Goal: Information Seeking & Learning: Understand process/instructions

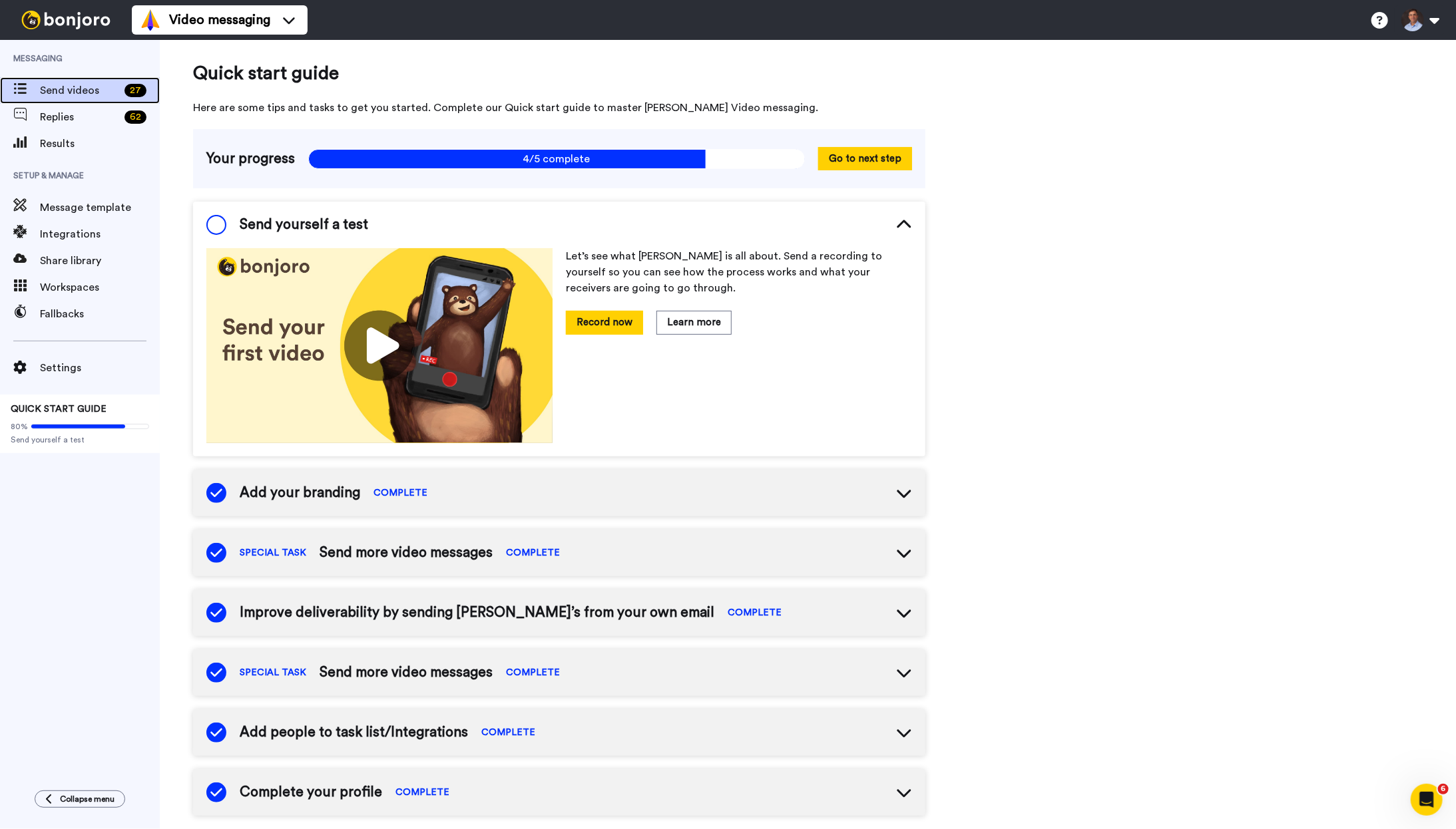
click at [95, 91] on span "Send videos" at bounding box center [80, 91] width 80 height 16
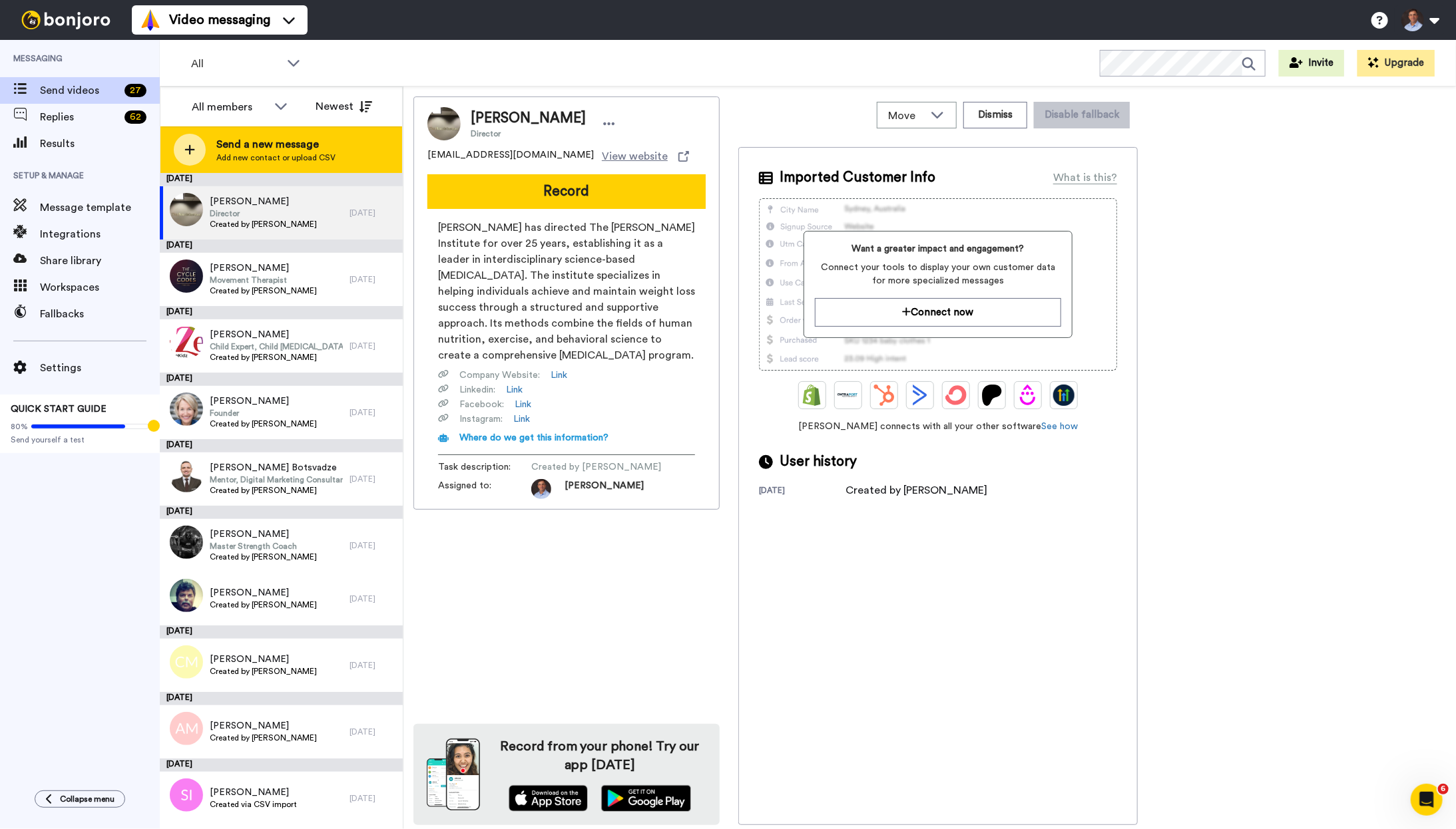
click at [191, 144] on icon at bounding box center [189, 149] width 11 height 12
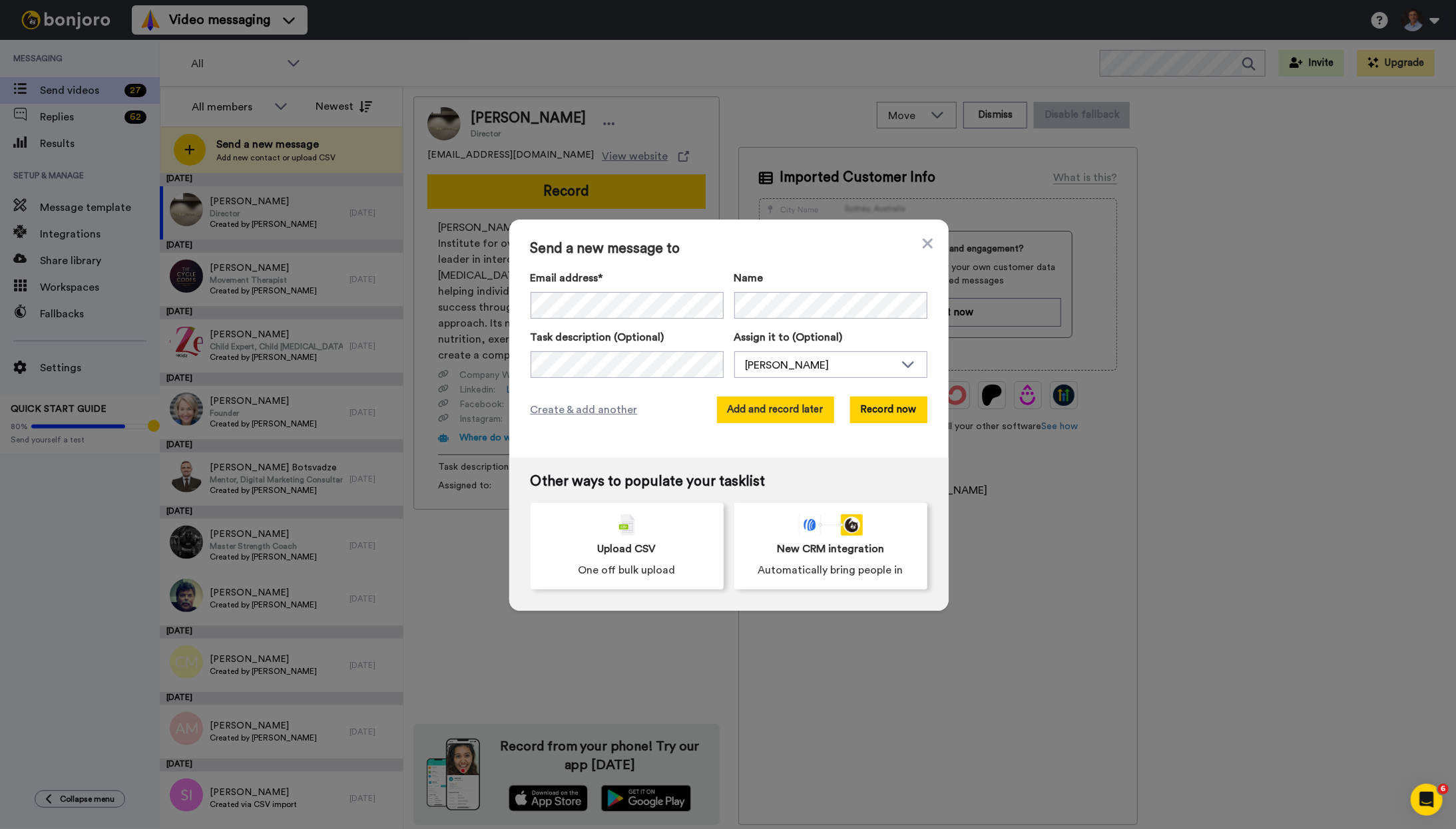
click at [812, 410] on button "Add and record later" at bounding box center [776, 410] width 117 height 27
